Goal: Information Seeking & Learning: Stay updated

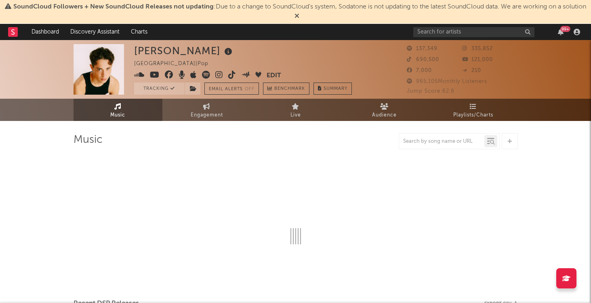
select select "6m"
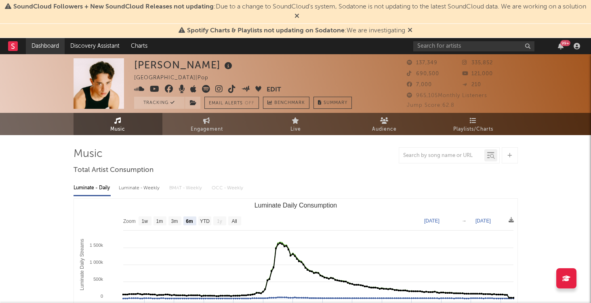
click at [54, 50] on link "Dashboard" at bounding box center [45, 46] width 39 height 16
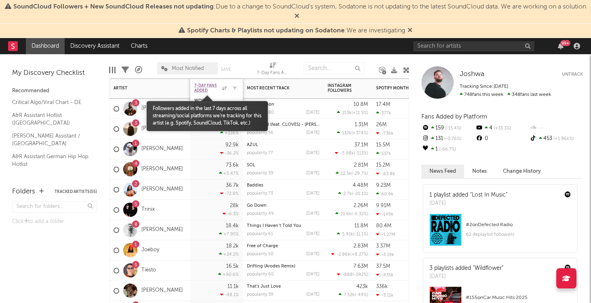
click at [202, 87] on span "7-Day Fans Added" at bounding box center [207, 88] width 26 height 10
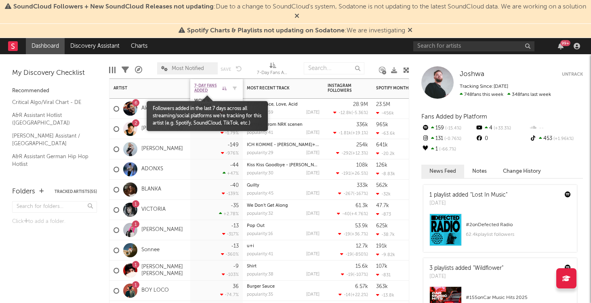
click at [198, 86] on span "7-Day Fans Added" at bounding box center [207, 88] width 26 height 10
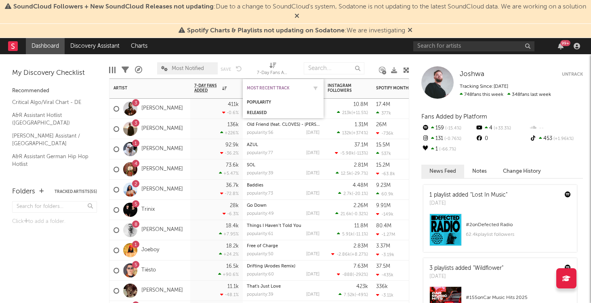
click at [263, 86] on div "Most Recent Track" at bounding box center [277, 88] width 61 height 5
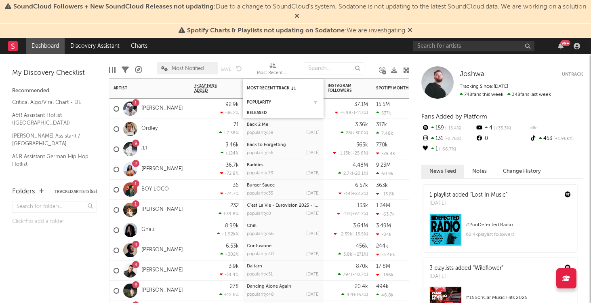
click at [264, 98] on div "Popularity" at bounding box center [283, 102] width 73 height 8
click at [256, 102] on div "Popularity" at bounding box center [277, 102] width 61 height 5
